Goal: Information Seeking & Learning: Check status

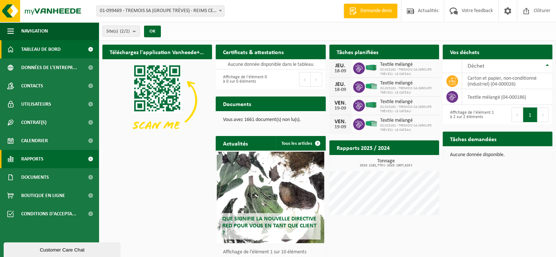
click at [46, 155] on link "Rapports" at bounding box center [49, 159] width 99 height 18
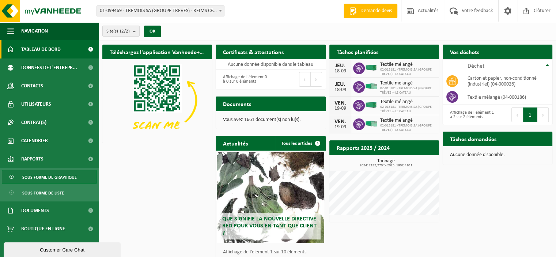
click at [57, 176] on span "Sous forme de graphique" at bounding box center [49, 177] width 55 height 14
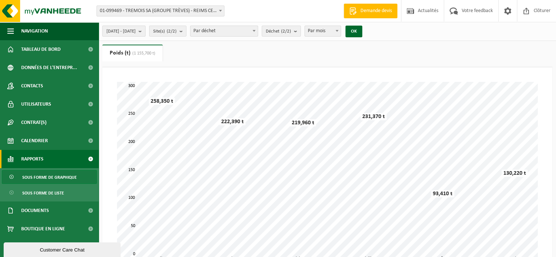
click at [145, 31] on b "submit" at bounding box center [142, 31] width 7 height 10
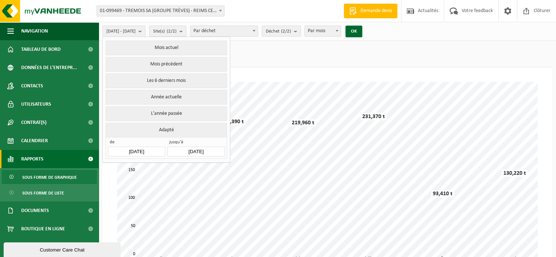
click at [143, 150] on input "2025-04-01" at bounding box center [136, 152] width 57 height 10
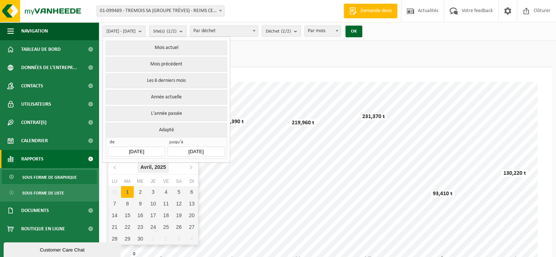
click at [148, 167] on div "Avril, 2025" at bounding box center [153, 167] width 31 height 12
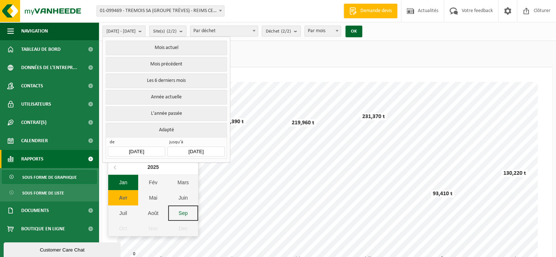
click at [126, 185] on div "Jan" at bounding box center [123, 182] width 30 height 15
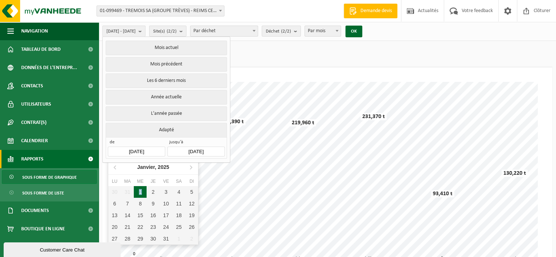
click at [140, 191] on div "1" at bounding box center [140, 192] width 13 height 12
type input "[DATE]"
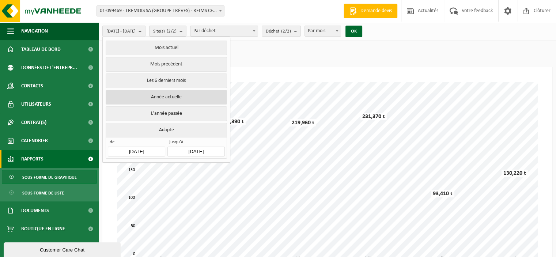
click at [164, 93] on button "Année actuelle" at bounding box center [166, 97] width 121 height 15
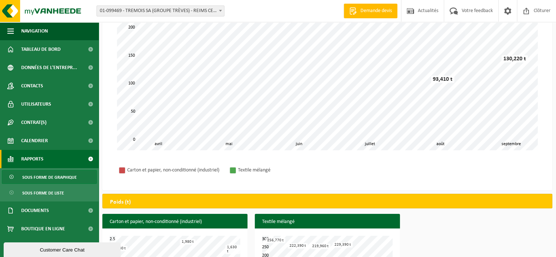
scroll to position [158, 0]
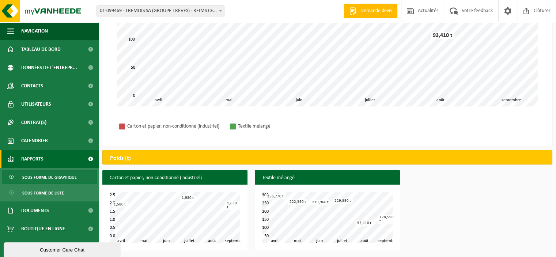
drag, startPoint x: 306, startPoint y: 256, endPoint x: 286, endPoint y: 259, distance: 20.4
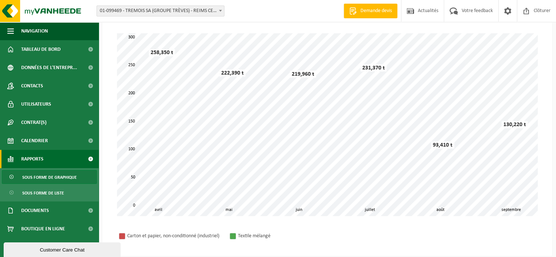
scroll to position [0, 0]
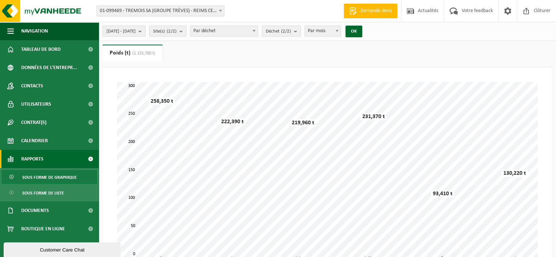
click at [136, 32] on span "[DATE] - [DATE]" at bounding box center [120, 31] width 29 height 11
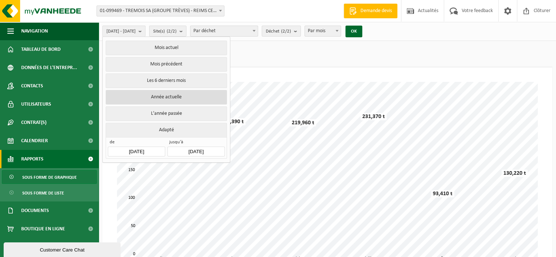
click at [161, 95] on button "Année actuelle" at bounding box center [166, 97] width 121 height 15
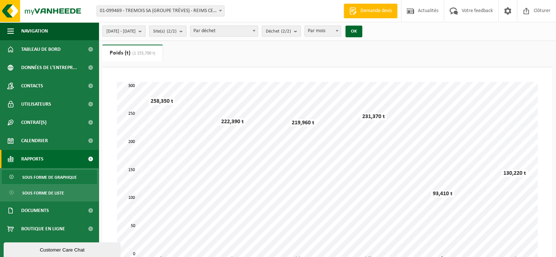
click at [136, 31] on span "[DATE] - [DATE]" at bounding box center [120, 31] width 29 height 11
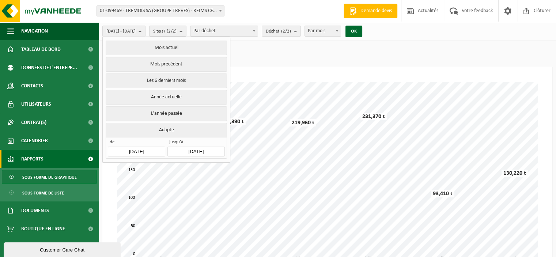
click at [138, 151] on input "[DATE]" at bounding box center [136, 152] width 57 height 10
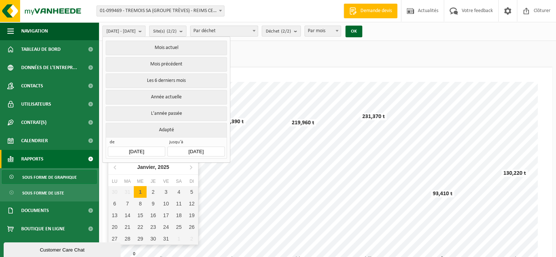
click at [138, 193] on div "1" at bounding box center [140, 192] width 13 height 12
click at [135, 190] on div "1" at bounding box center [140, 192] width 13 height 12
type input "[DATE]"
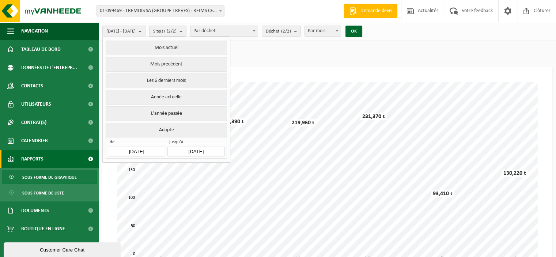
click at [203, 149] on input "[DATE]" at bounding box center [196, 152] width 57 height 10
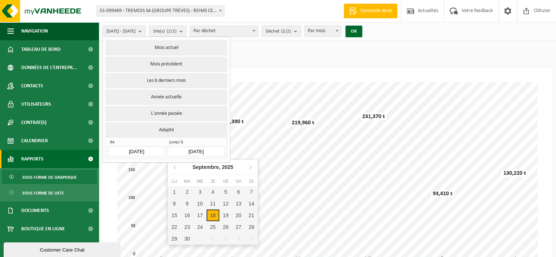
click at [215, 217] on div "18" at bounding box center [213, 216] width 13 height 12
type input "[DATE]"
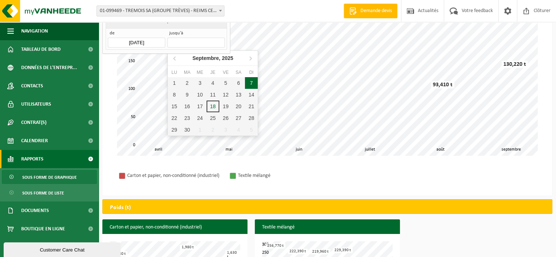
scroll to position [110, 0]
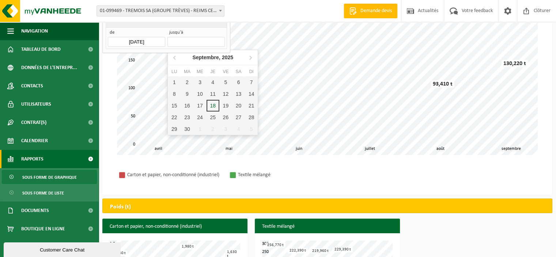
click at [347, 177] on div "Carton et papier, non-conditionné (industriel) Textile mélangé" at bounding box center [328, 174] width 436 height 25
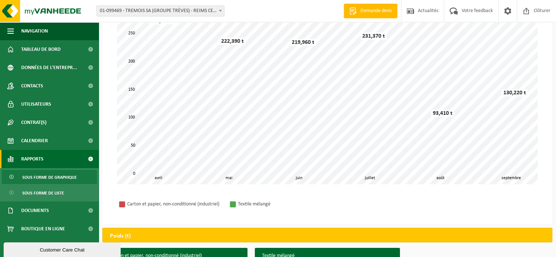
scroll to position [0, 0]
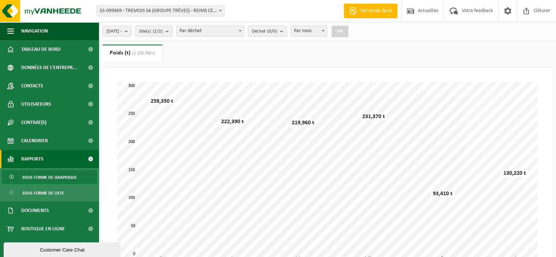
click at [163, 32] on count "(2/2)" at bounding box center [158, 31] width 10 height 5
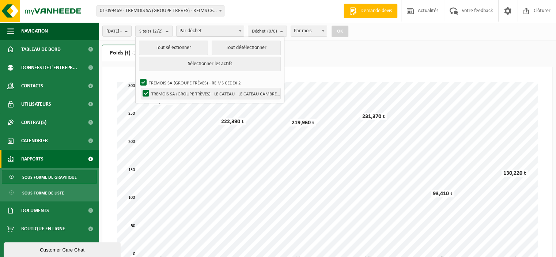
click at [180, 93] on label "TREMOIS SA (GROUPE TRÈVES) - LE CATEAU - LE CATEAU CAMBRESIS" at bounding box center [210, 93] width 139 height 11
click at [140, 88] on input "TREMOIS SA (GROUPE TRÈVES) - LE CATEAU - LE CATEAU CAMBRESIS" at bounding box center [140, 88] width 0 height 0
checkbox input "false"
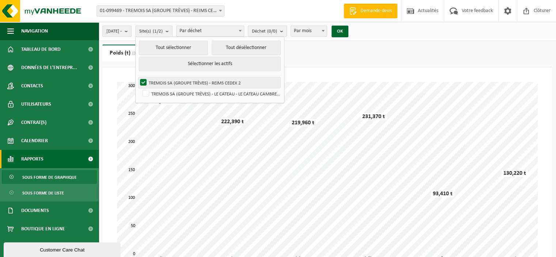
click at [176, 82] on label "TREMOIS SA (GROUPE TRÈVES) - REIMS CEDEX 2" at bounding box center [210, 82] width 142 height 11
click at [138, 77] on input "TREMOIS SA (GROUPE TRÈVES) - REIMS CEDEX 2" at bounding box center [137, 77] width 0 height 0
checkbox input "false"
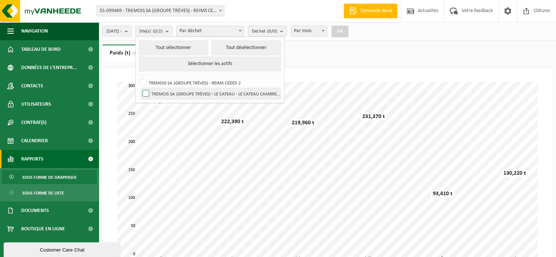
click at [171, 90] on label "TREMOIS SA (GROUPE TRÈVES) - LE CATEAU - LE CATEAU CAMBRESIS" at bounding box center [210, 93] width 139 height 11
click at [140, 88] on input "TREMOIS SA (GROUPE TRÈVES) - LE CATEAU - LE CATEAU CAMBRESIS" at bounding box center [140, 88] width 0 height 0
checkbox input "true"
click at [344, 31] on button "OK" at bounding box center [340, 32] width 17 height 12
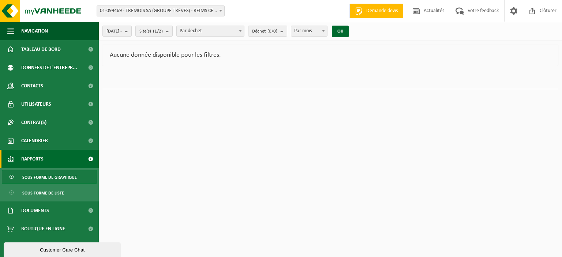
click at [320, 29] on span "Par mois" at bounding box center [309, 31] width 36 height 10
select select "3"
click at [277, 30] on count "(0/0)" at bounding box center [272, 31] width 10 height 5
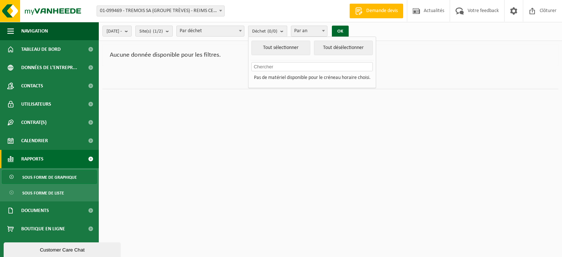
click at [163, 31] on count "(1/2)" at bounding box center [158, 31] width 10 height 5
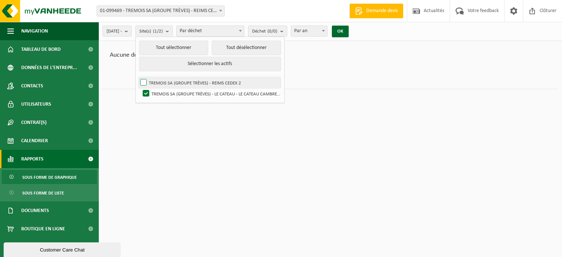
click at [180, 80] on label "TREMOIS SA (GROUPE TRÈVES) - REIMS CEDEX 2" at bounding box center [210, 82] width 142 height 11
click at [138, 77] on input "TREMOIS SA (GROUPE TRÈVES) - REIMS CEDEX 2" at bounding box center [137, 77] width 0 height 0
checkbox input "true"
click at [348, 33] on button "OK" at bounding box center [340, 32] width 17 height 12
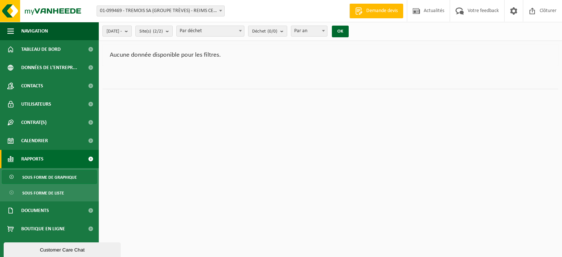
click at [121, 33] on span "2025-01-01 -" at bounding box center [113, 31] width 15 height 11
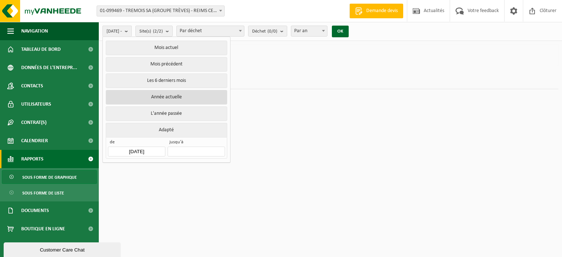
click at [150, 94] on button "Année actuelle" at bounding box center [166, 97] width 121 height 15
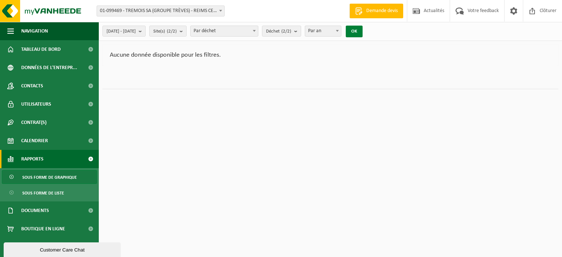
click at [363, 30] on button "OK" at bounding box center [354, 32] width 17 height 12
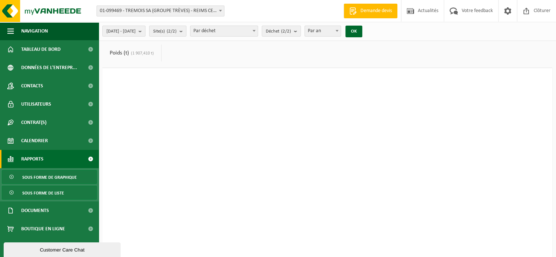
click at [42, 193] on span "Sous forme de liste" at bounding box center [43, 193] width 42 height 14
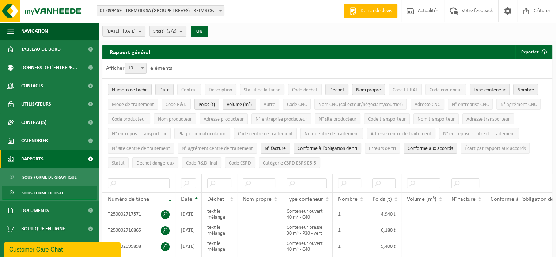
click at [47, 159] on link "Rapports" at bounding box center [49, 159] width 99 height 18
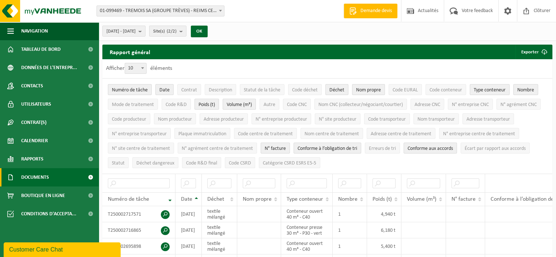
click at [50, 174] on link "Documents" at bounding box center [49, 177] width 99 height 18
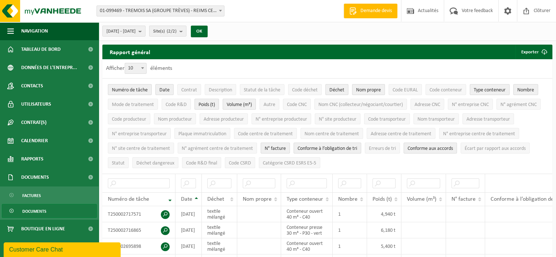
click at [35, 210] on span "Documents" at bounding box center [34, 211] width 24 height 14
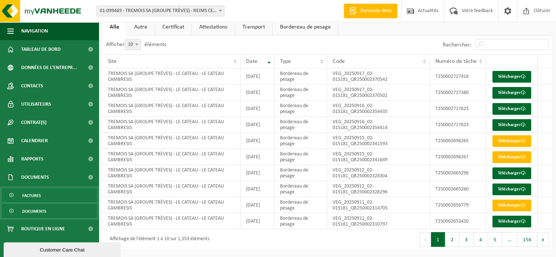
scroll to position [98, 0]
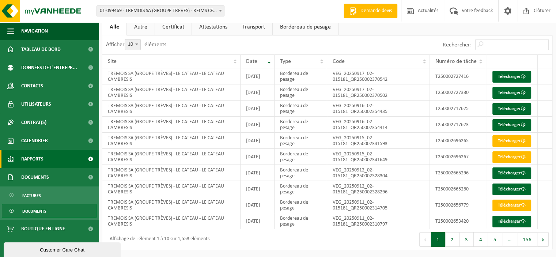
click at [63, 165] on link "Rapports" at bounding box center [49, 159] width 99 height 18
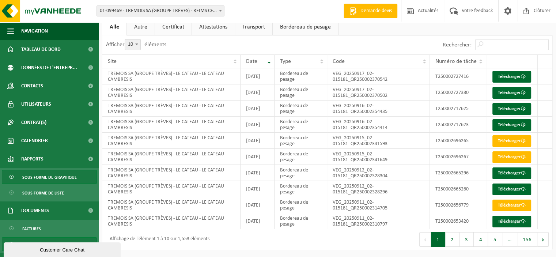
click at [62, 178] on span "Sous forme de graphique" at bounding box center [49, 177] width 55 height 14
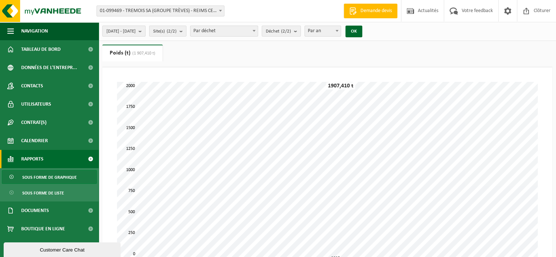
click at [136, 31] on span "[DATE] - [DATE]" at bounding box center [120, 31] width 29 height 11
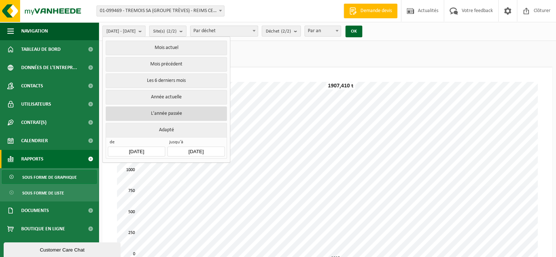
click at [170, 110] on button "L'année passée" at bounding box center [166, 113] width 121 height 15
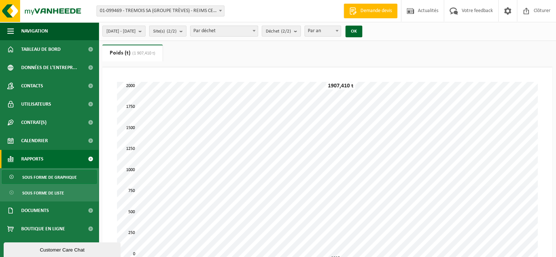
click at [59, 178] on span "Sous forme de graphique" at bounding box center [49, 177] width 55 height 14
click at [363, 30] on button "OK" at bounding box center [354, 32] width 17 height 12
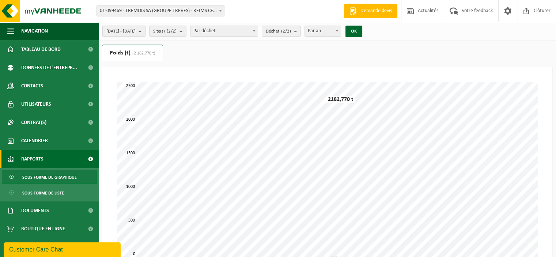
click at [136, 26] on span "[DATE] - [DATE]" at bounding box center [120, 31] width 29 height 11
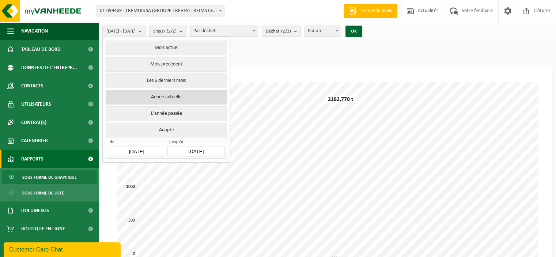
click at [164, 98] on button "Année actuelle" at bounding box center [166, 97] width 121 height 15
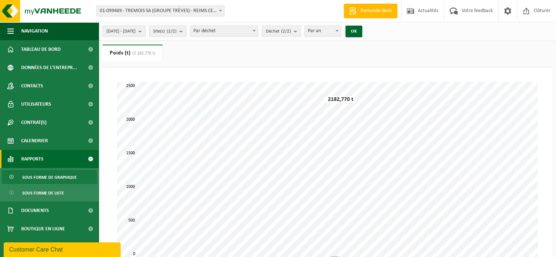
click at [42, 174] on span "Sous forme de graphique" at bounding box center [49, 177] width 55 height 14
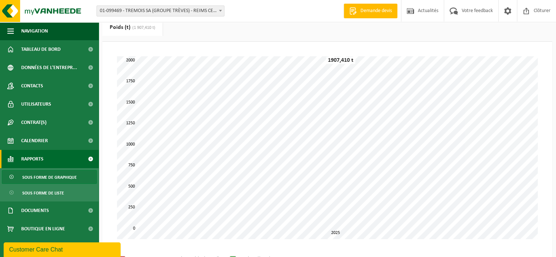
scroll to position [37, 0]
